Goal: Information Seeking & Learning: Find specific fact

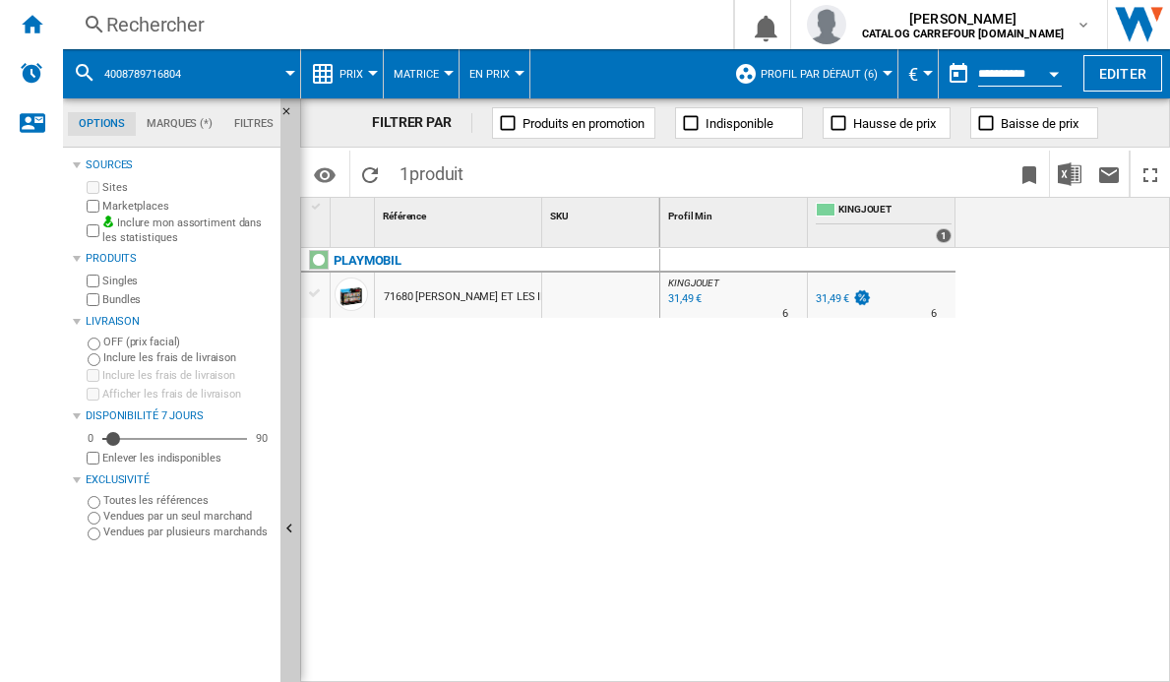
click at [379, 22] on div "Rechercher" at bounding box center [394, 25] width 576 height 28
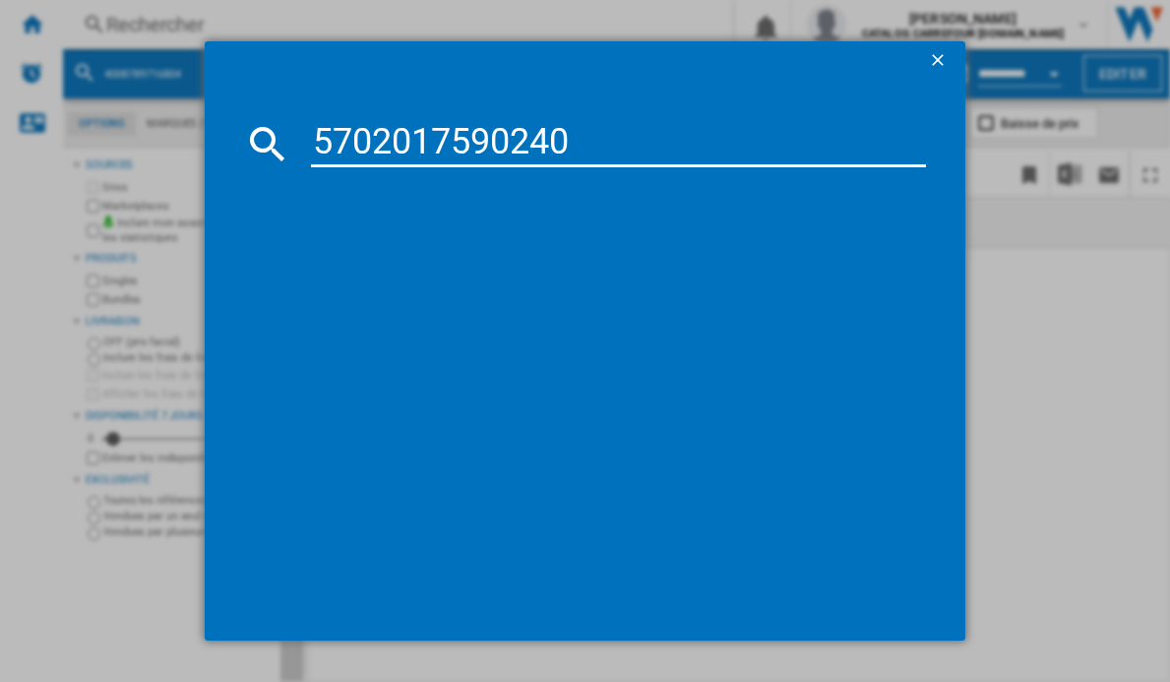
type input "5702017590240"
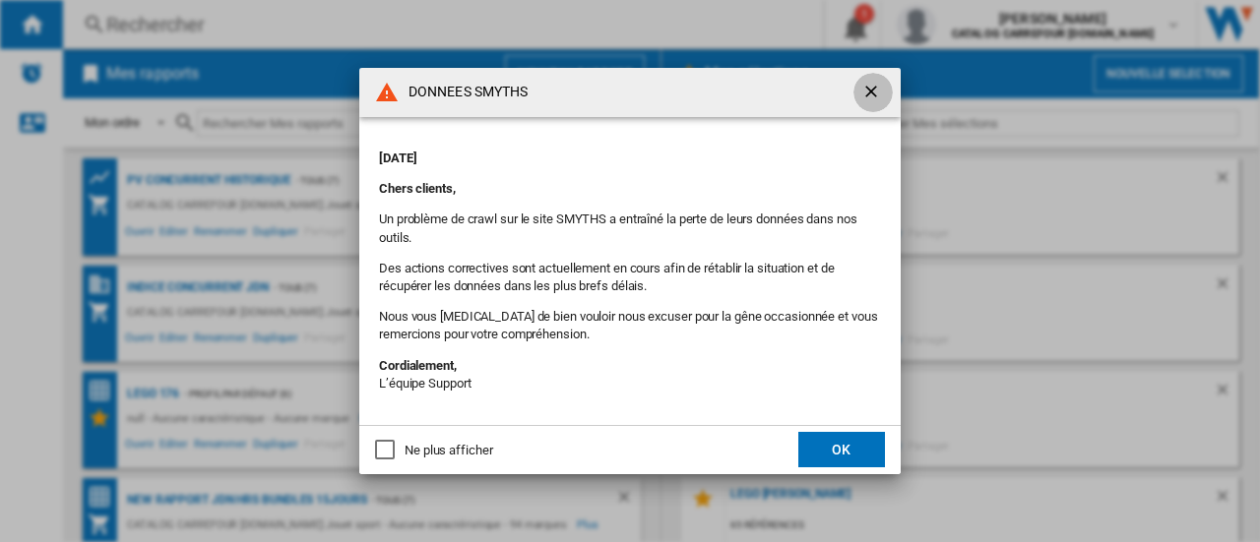
click at [868, 88] on ng-md-icon "getI18NText('BUTTONS.CLOSE_DIALOG')" at bounding box center [873, 94] width 24 height 24
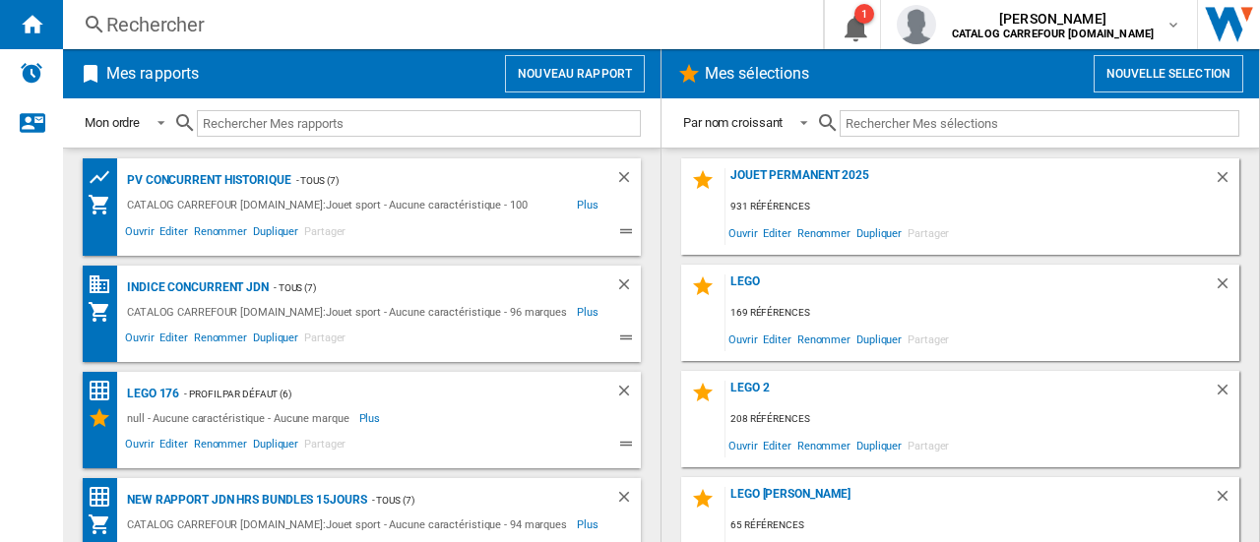
click at [158, 19] on div "Rechercher" at bounding box center [438, 25] width 665 height 28
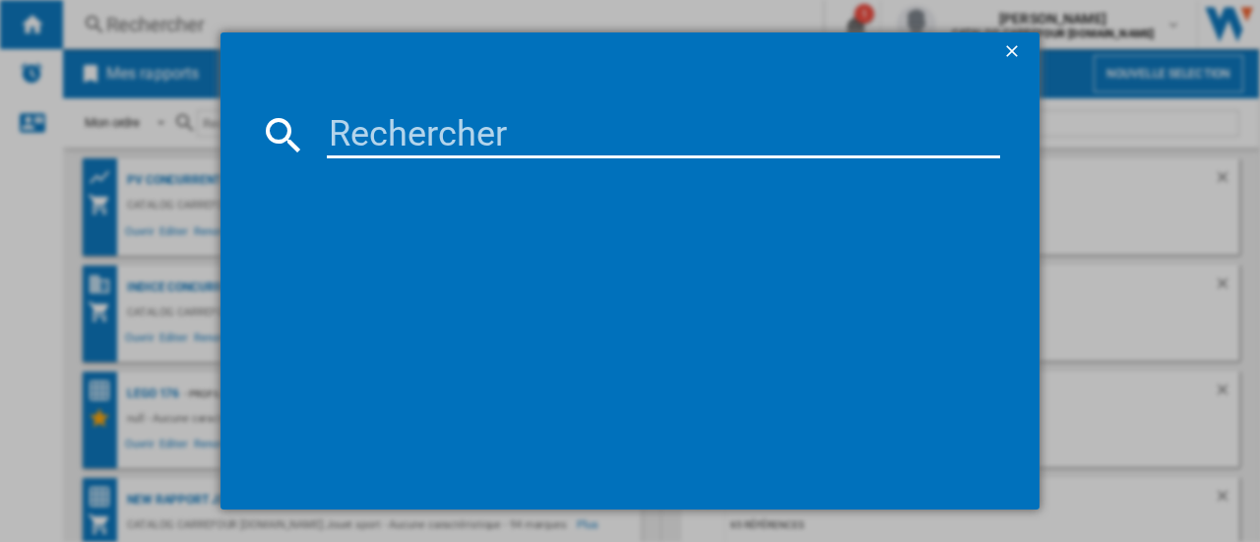
click at [331, 135] on input at bounding box center [663, 134] width 673 height 47
paste input "5702017590240"
type input "5702017590240"
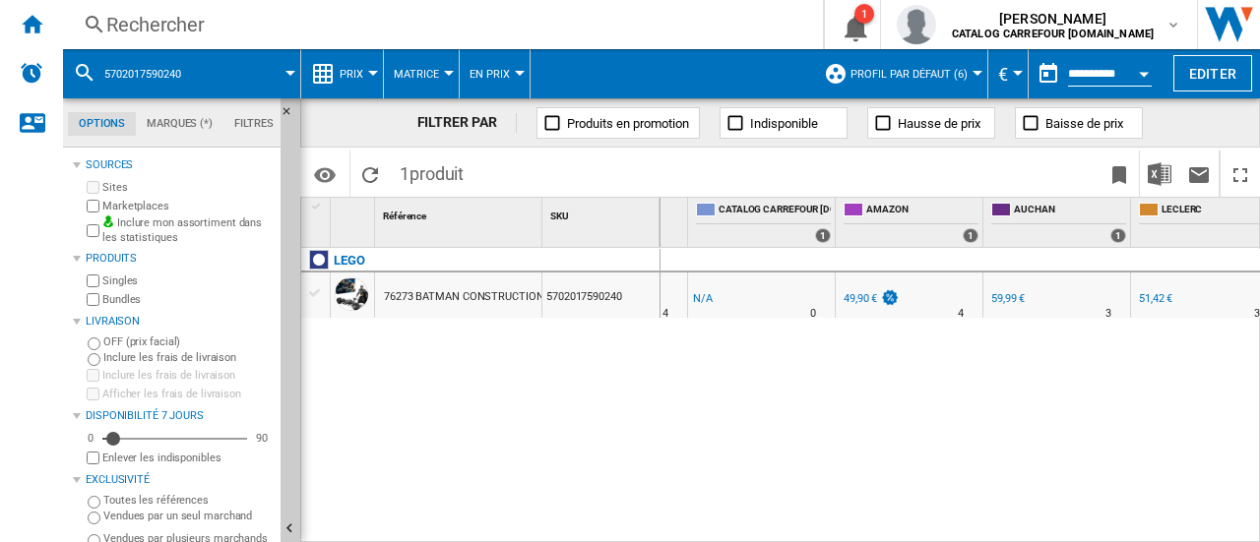
scroll to position [0, 138]
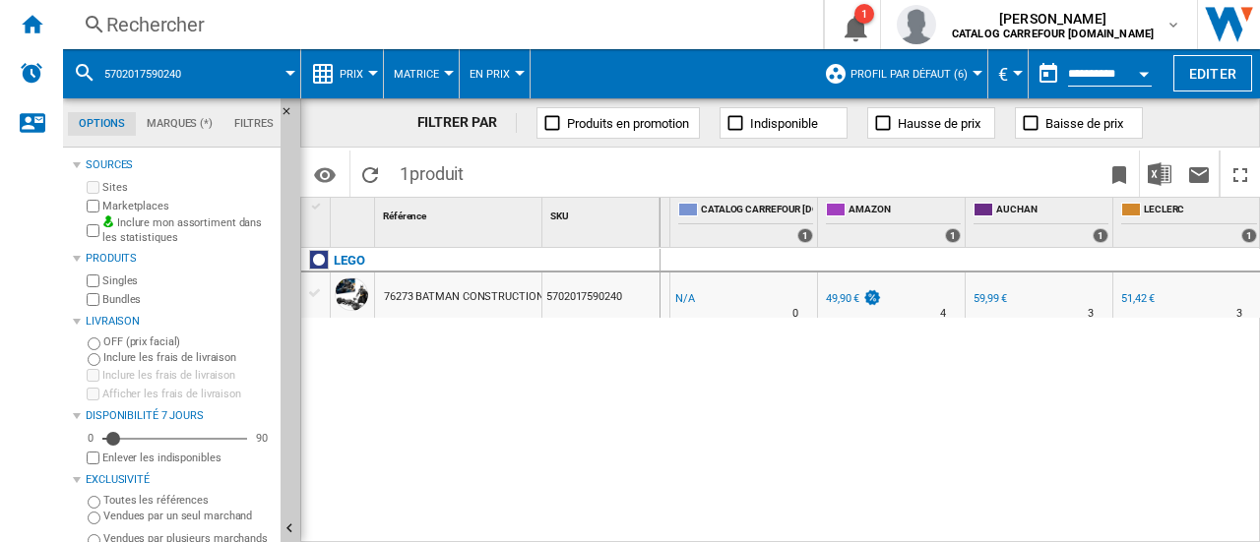
click at [900, 440] on div "AMAZON : FR AMAZON -1.0 % 49,90 € % N/A 4 AMAZON : FR AMAZON -1.0 % -1 € % N/A" at bounding box center [961, 396] width 600 height 296
click at [840, 299] on div "49,90 €" at bounding box center [842, 298] width 33 height 13
